Goal: Navigation & Orientation: Find specific page/section

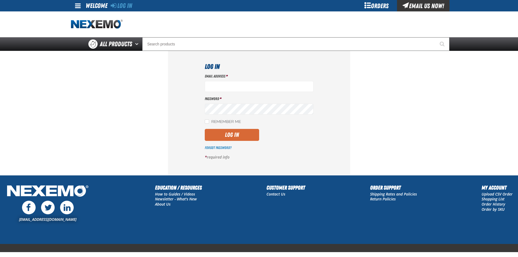
type input "[EMAIL_ADDRESS][DOMAIN_NAME]"
click at [224, 137] on button "Log In" at bounding box center [232, 135] width 54 height 12
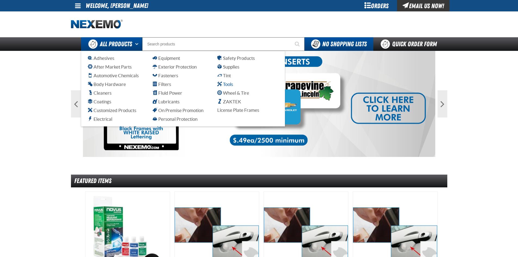
click at [226, 85] on span "Tools" at bounding box center [225, 84] width 16 height 5
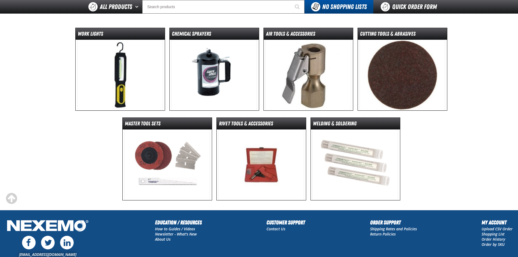
scroll to position [27, 0]
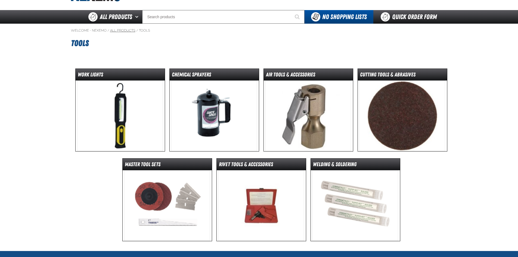
click at [119, 30] on link "All Products" at bounding box center [122, 30] width 25 height 4
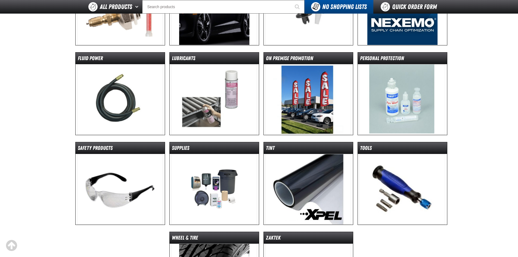
scroll to position [272, 0]
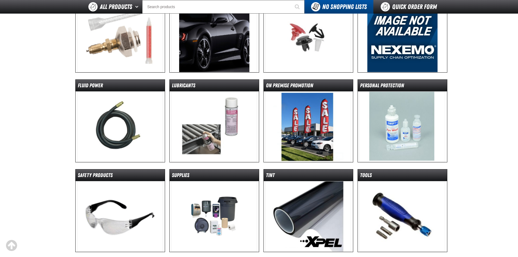
click at [131, 120] on img at bounding box center [120, 126] width 86 height 71
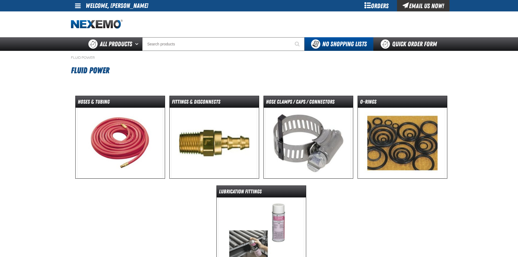
click at [229, 120] on img at bounding box center [214, 143] width 86 height 71
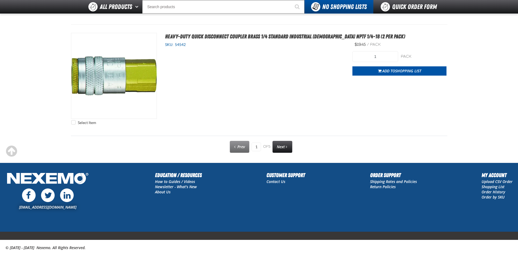
scroll to position [2758, 0]
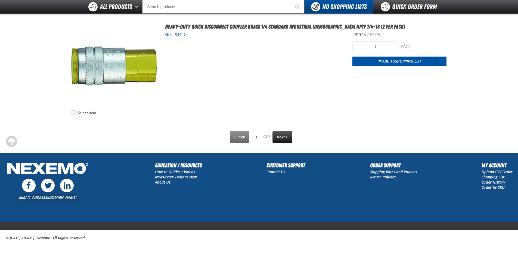
click at [286, 137] on link "Next" at bounding box center [283, 137] width 20 height 12
type input "2"
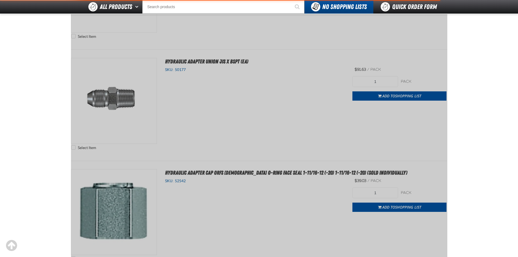
scroll to position [99, 0]
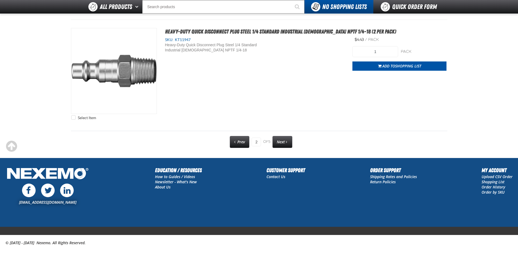
scroll to position [2758, 0]
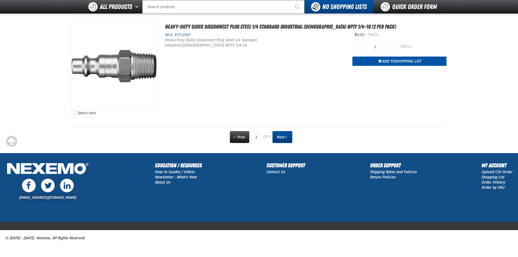
drag, startPoint x: 279, startPoint y: 132, endPoint x: 278, endPoint y: 129, distance: 2.7
click at [279, 131] on link "Next" at bounding box center [283, 137] width 20 height 12
type input "3"
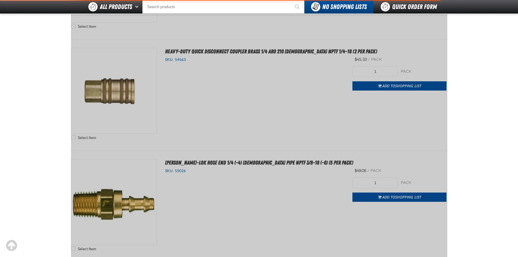
scroll to position [99, 0]
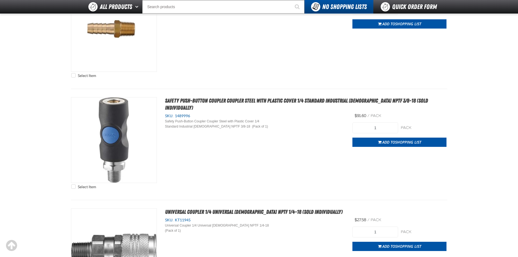
scroll to position [1786, 0]
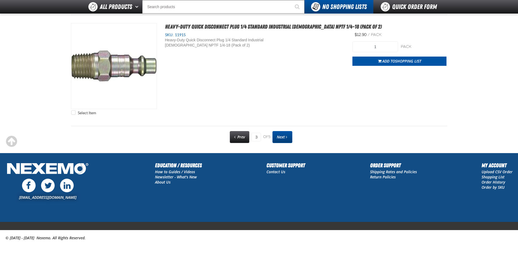
click at [284, 133] on link "Next" at bounding box center [283, 137] width 20 height 12
type input "4"
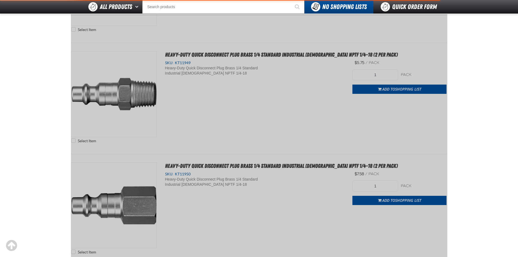
scroll to position [99, 0]
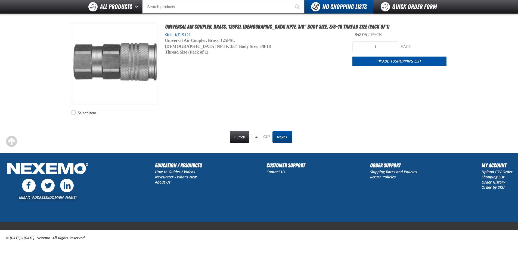
click at [289, 136] on link "Next" at bounding box center [283, 137] width 20 height 12
type input "5"
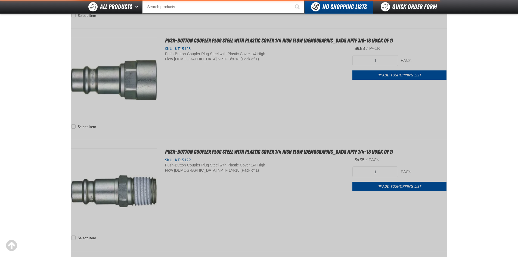
scroll to position [99, 0]
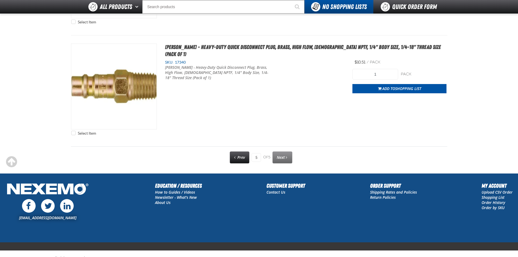
scroll to position [1757, 0]
